Goal: Find specific page/section: Find specific page/section

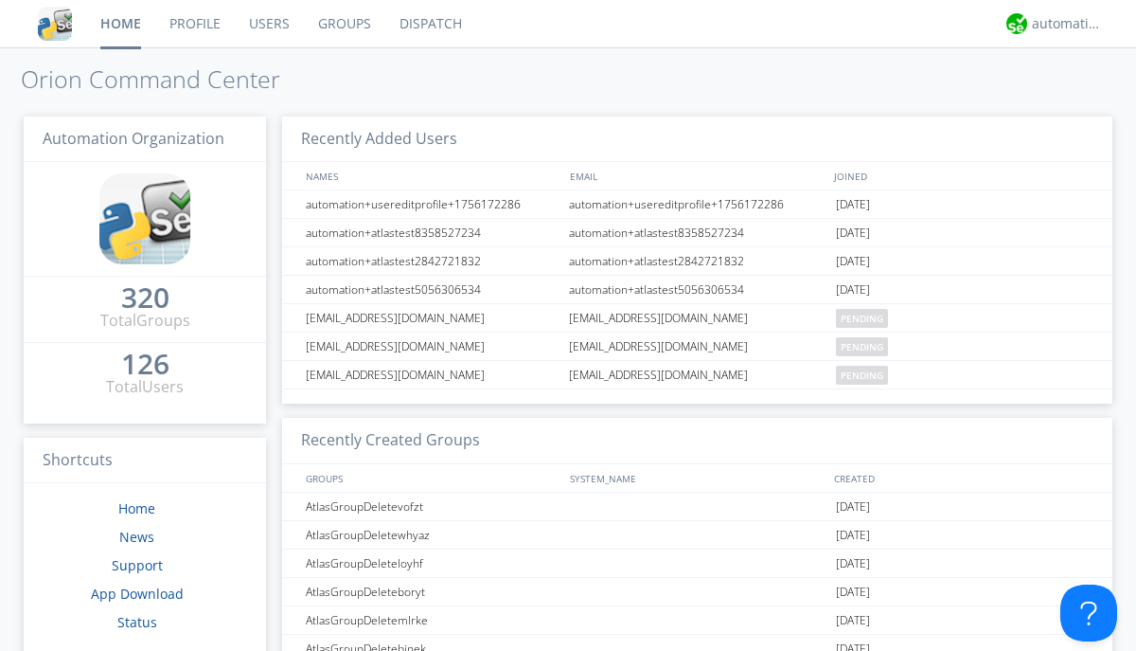
click at [343, 24] on link "Groups" at bounding box center [344, 23] width 81 height 47
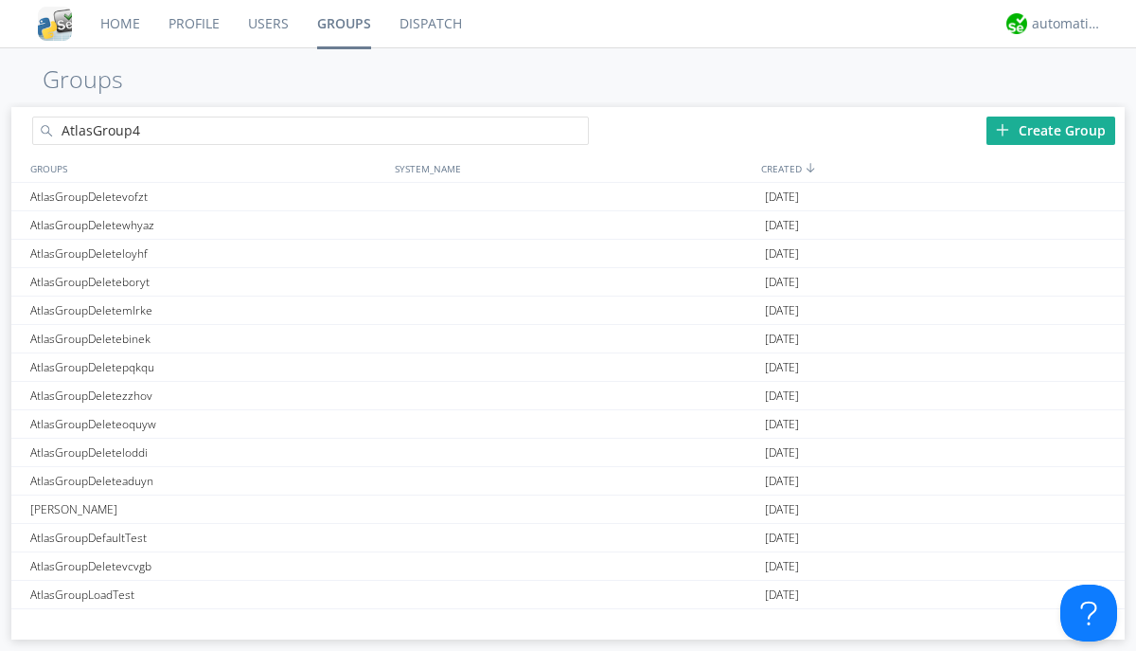
type input "AtlasGroup4"
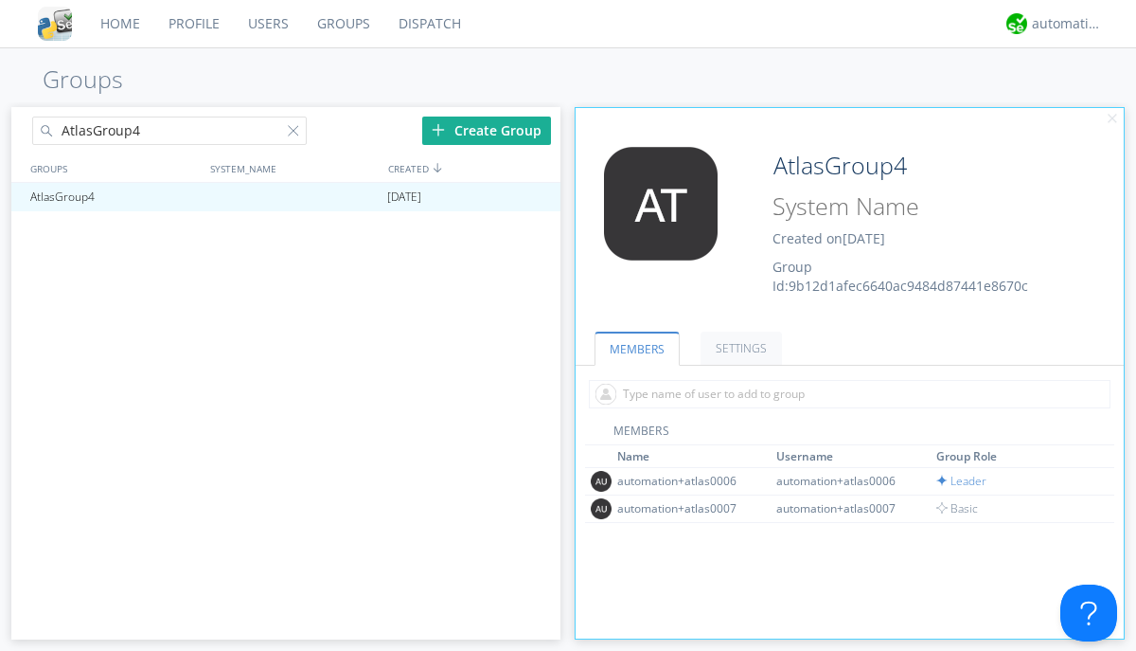
click at [739, 348] on link "SETTINGS" at bounding box center [741, 347] width 81 height 33
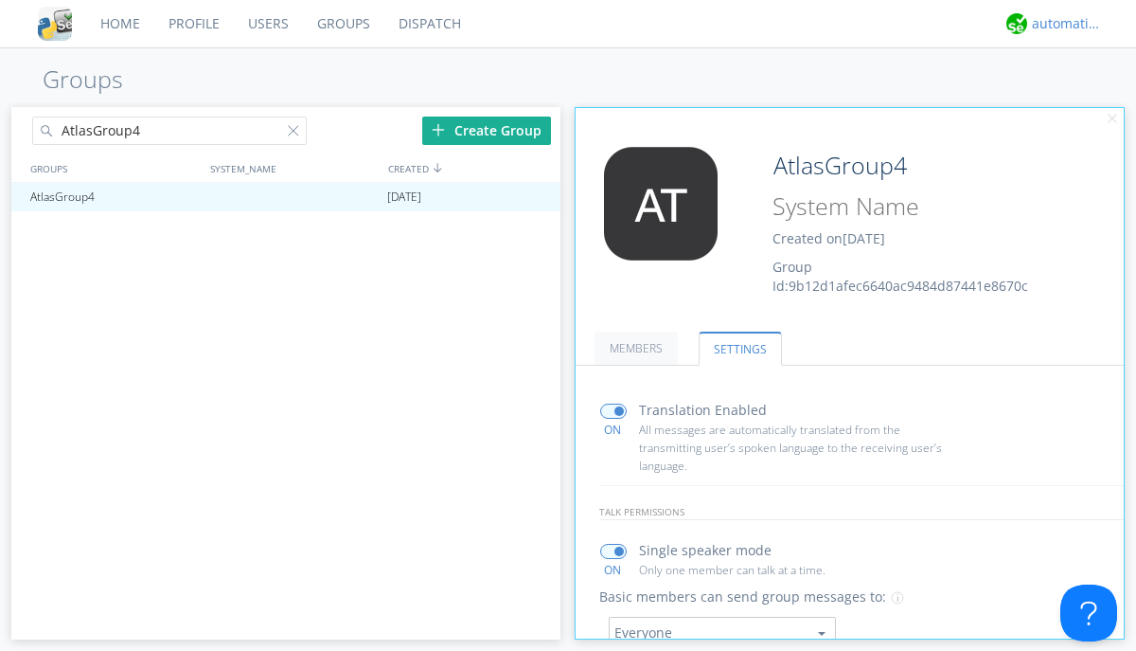
click at [1062, 24] on div "automation+atlas" at bounding box center [1067, 23] width 71 height 19
